Goal: Navigation & Orientation: Find specific page/section

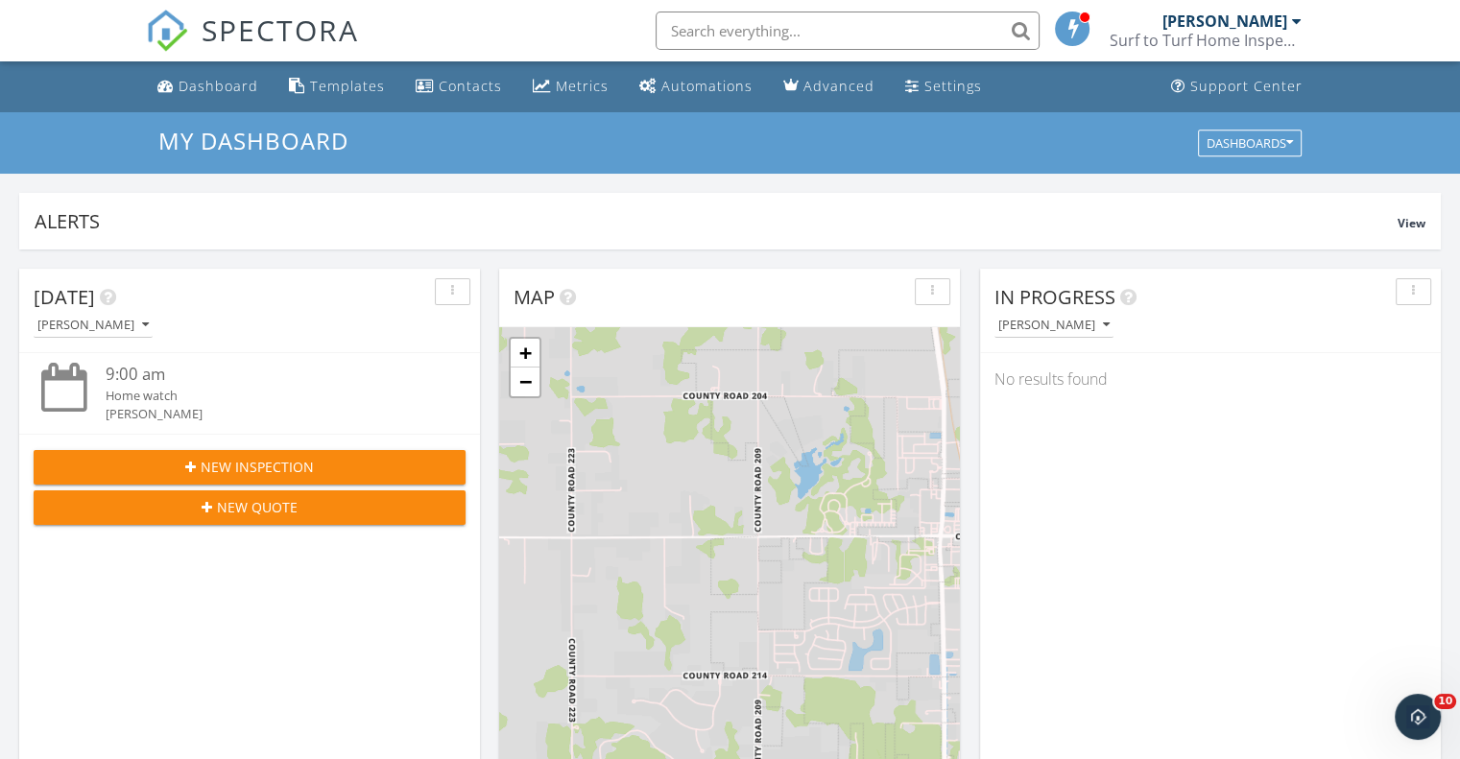
click at [1294, 18] on div at bounding box center [1297, 20] width 10 height 15
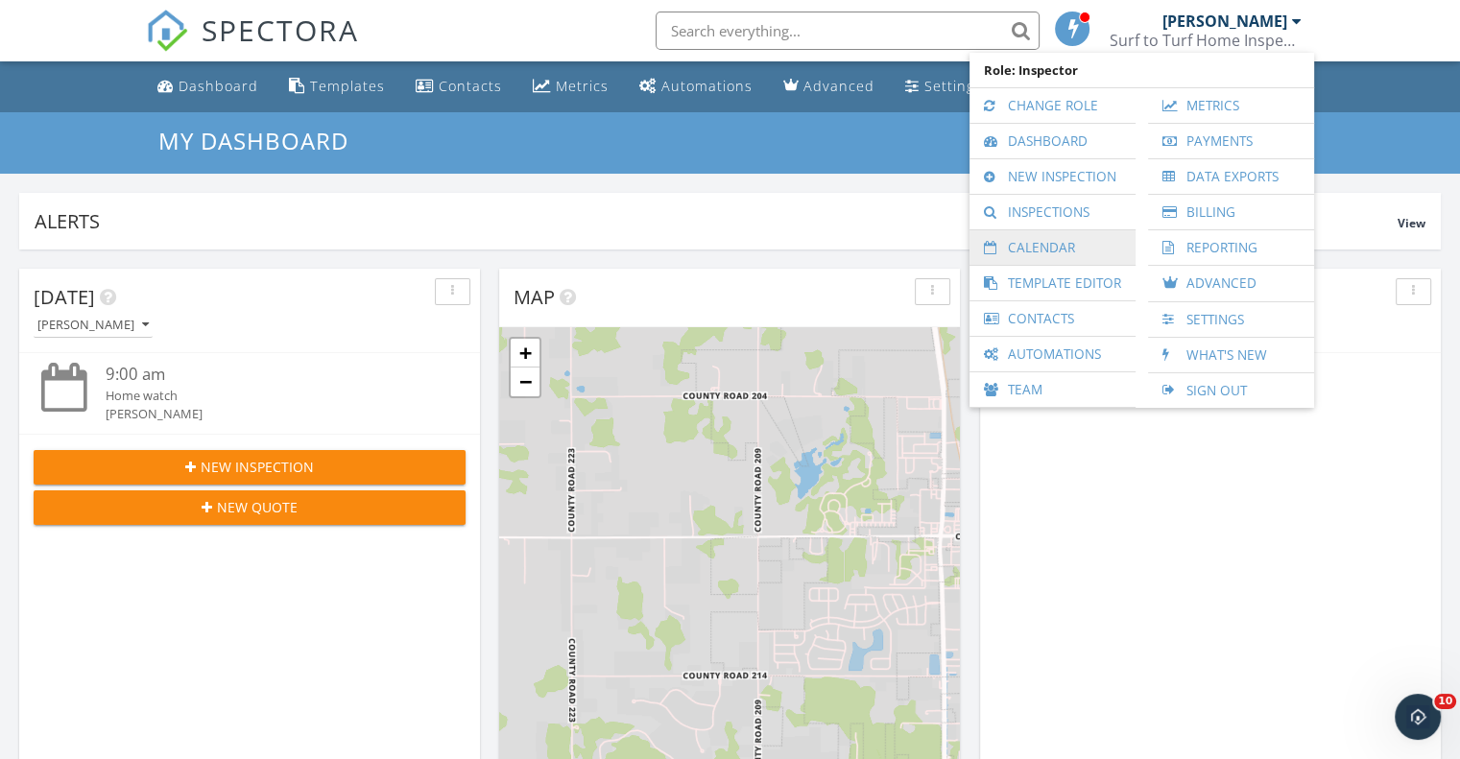
click at [1094, 248] on link "Calendar" at bounding box center [1052, 247] width 147 height 35
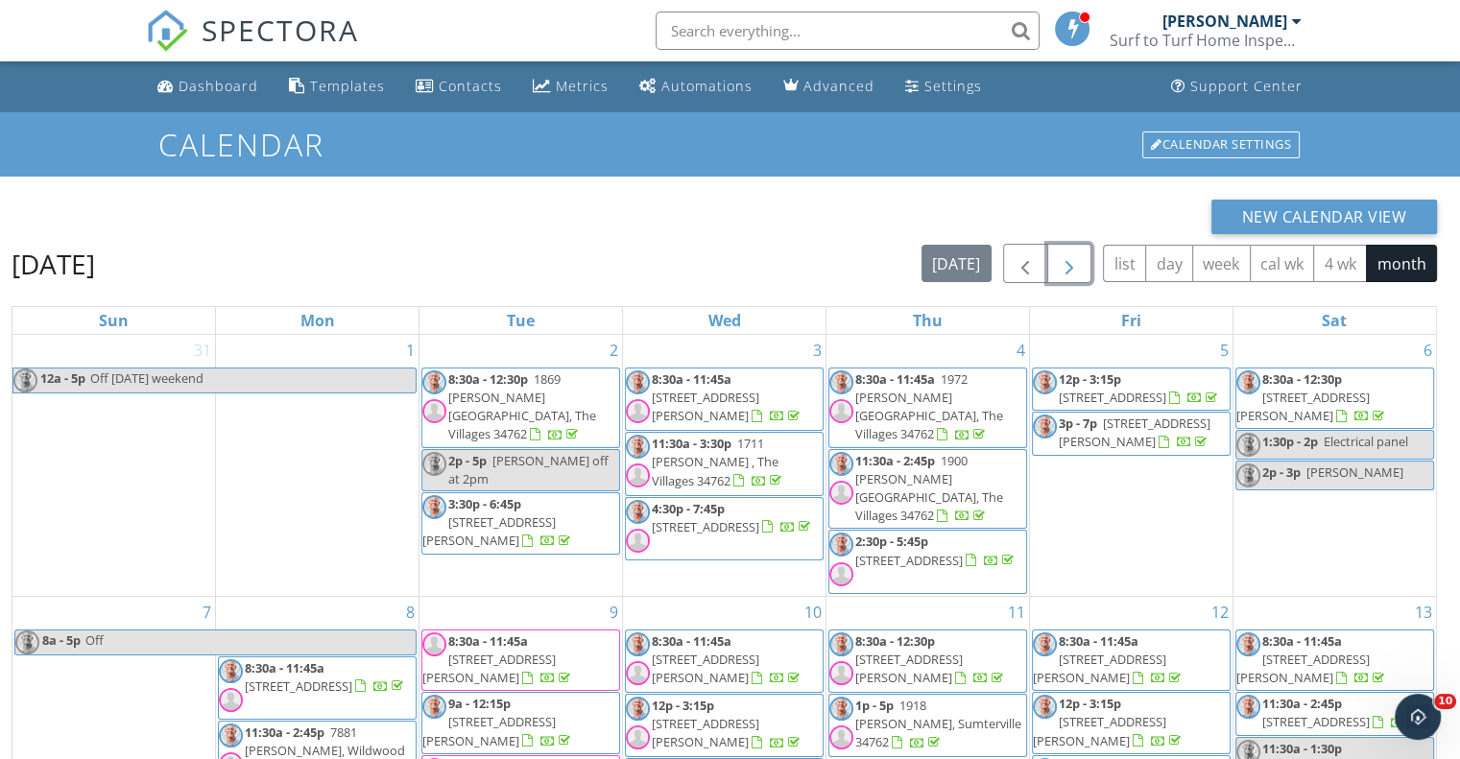
click at [1063, 268] on span "button" at bounding box center [1069, 263] width 23 height 23
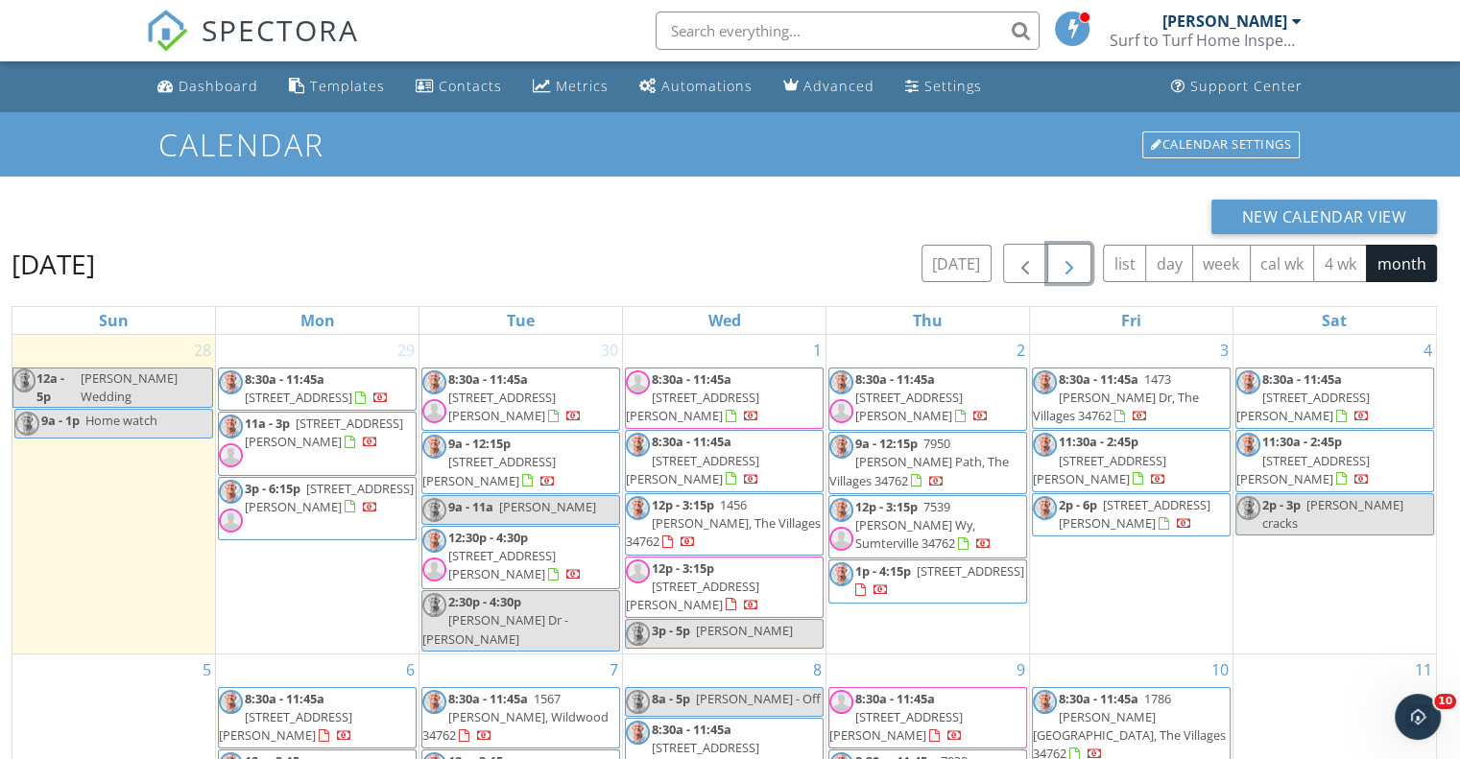
click at [1063, 268] on span "button" at bounding box center [1069, 263] width 23 height 23
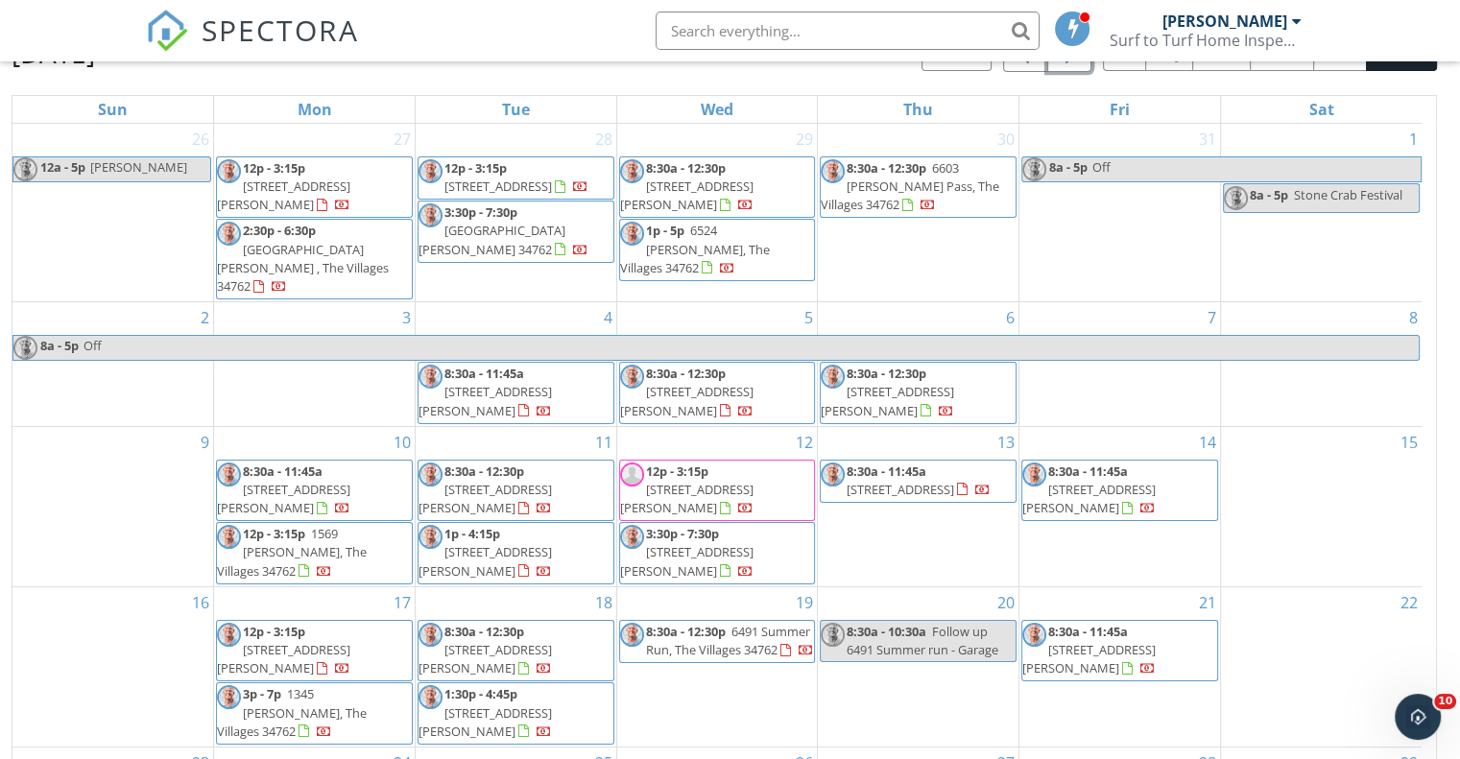
scroll to position [215, 0]
